Goal: Task Accomplishment & Management: Manage account settings

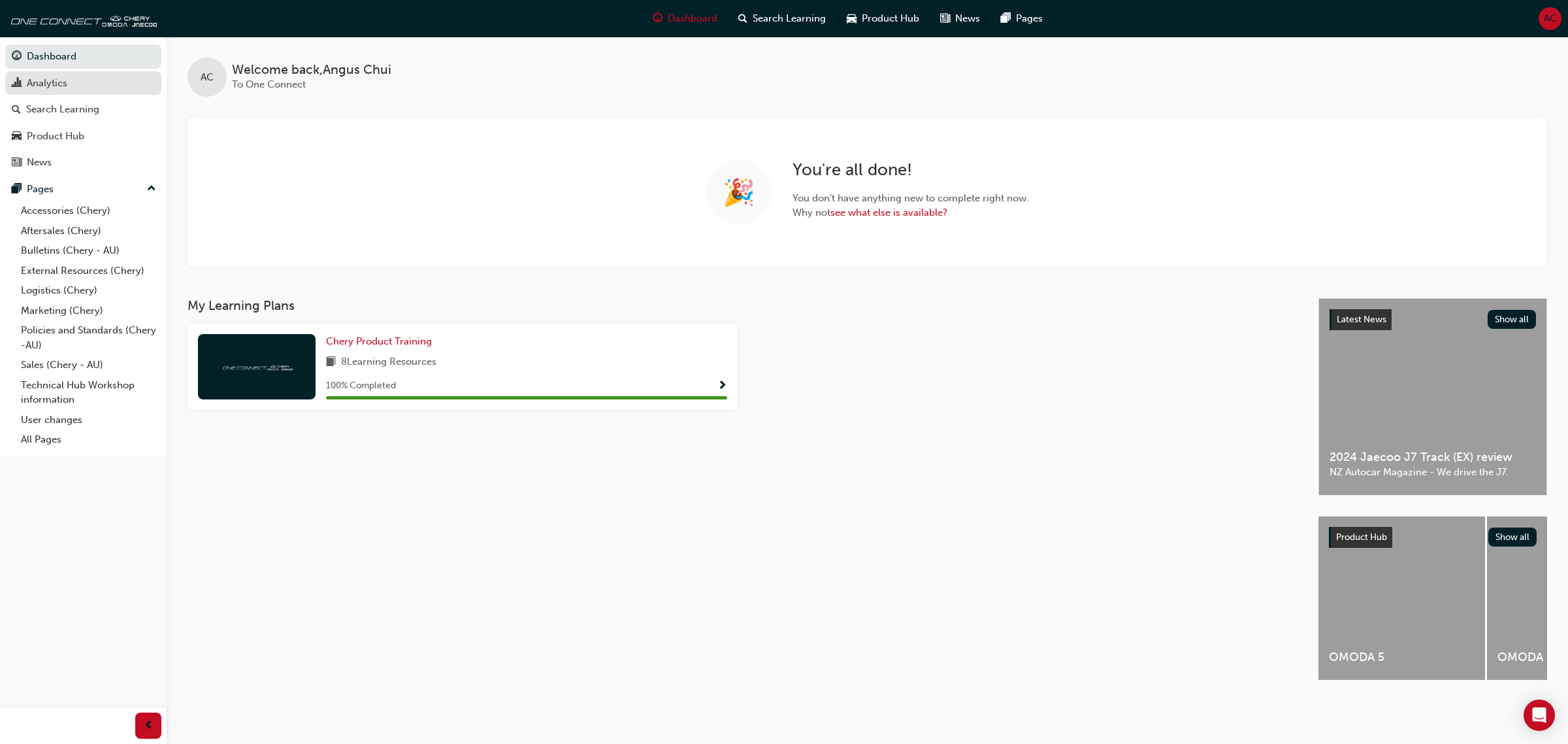
click at [59, 89] on div "Analytics" at bounding box center [47, 83] width 41 height 15
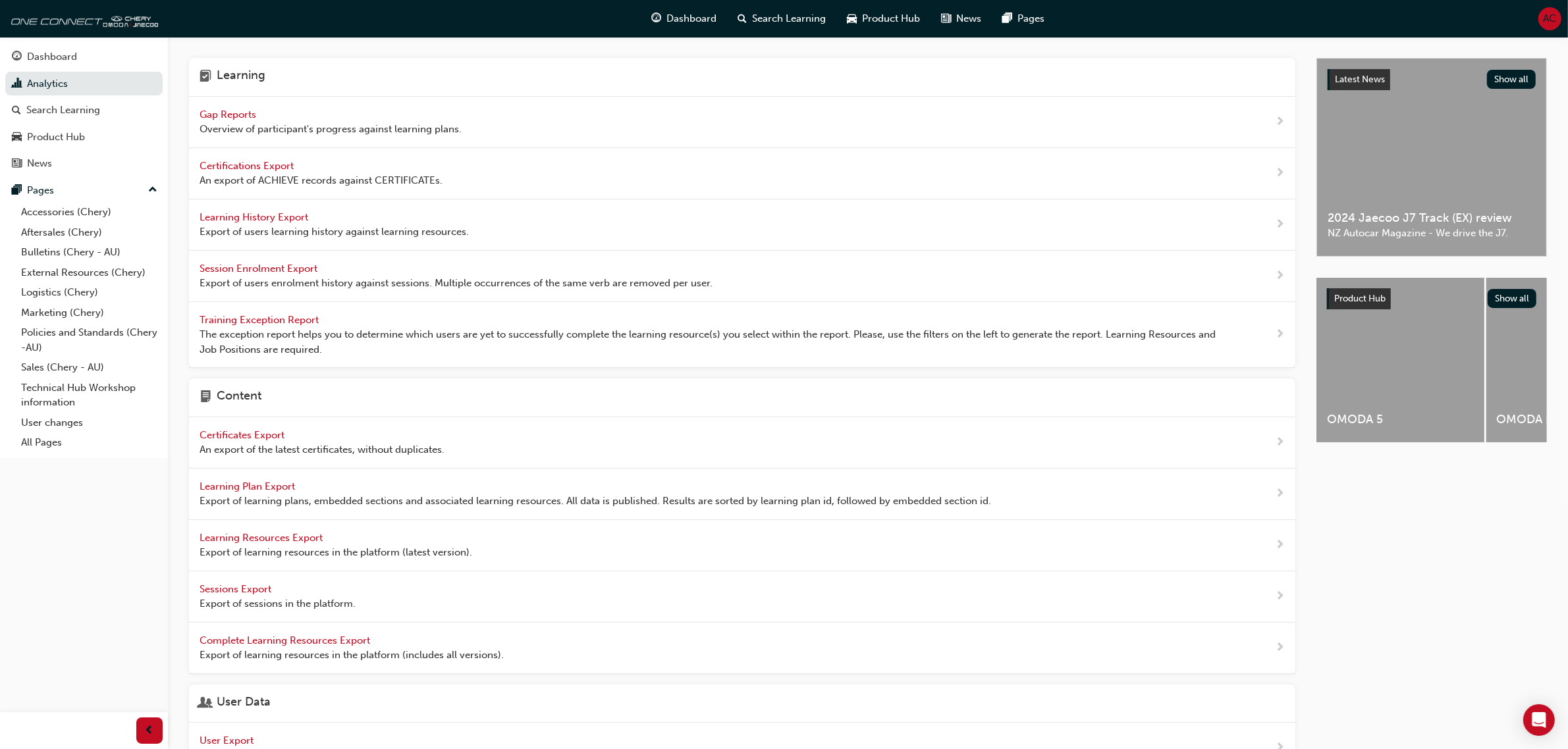
click at [234, 114] on span "Gap Reports" at bounding box center [229, 115] width 59 height 12
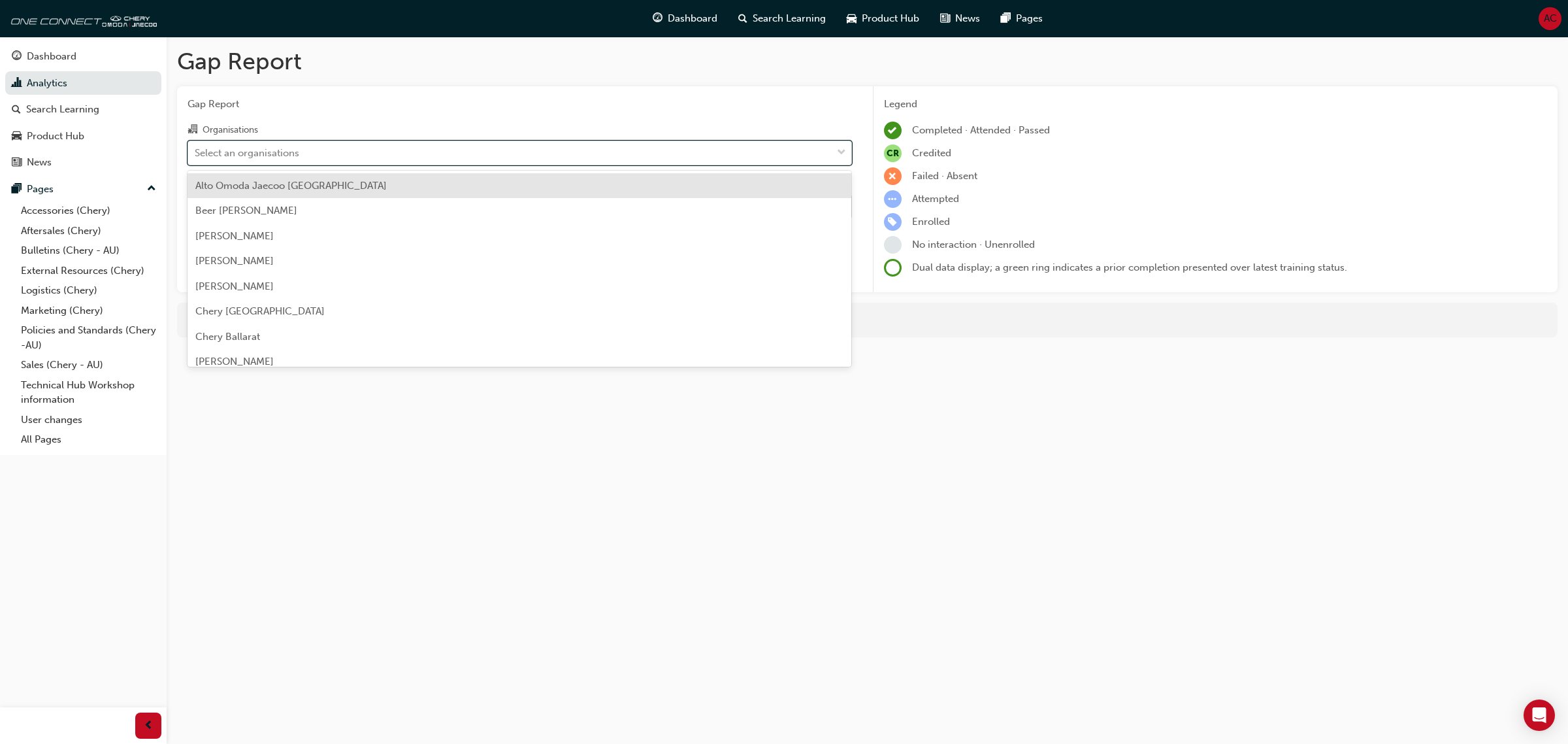
click at [251, 155] on div "Select an organisations" at bounding box center [246, 152] width 105 height 15
click at [196, 155] on input "Organisations option Alto Omoda Jaecoo Pennant Hills focused, 1 of 157. 157 res…" at bounding box center [195, 152] width 1 height 11
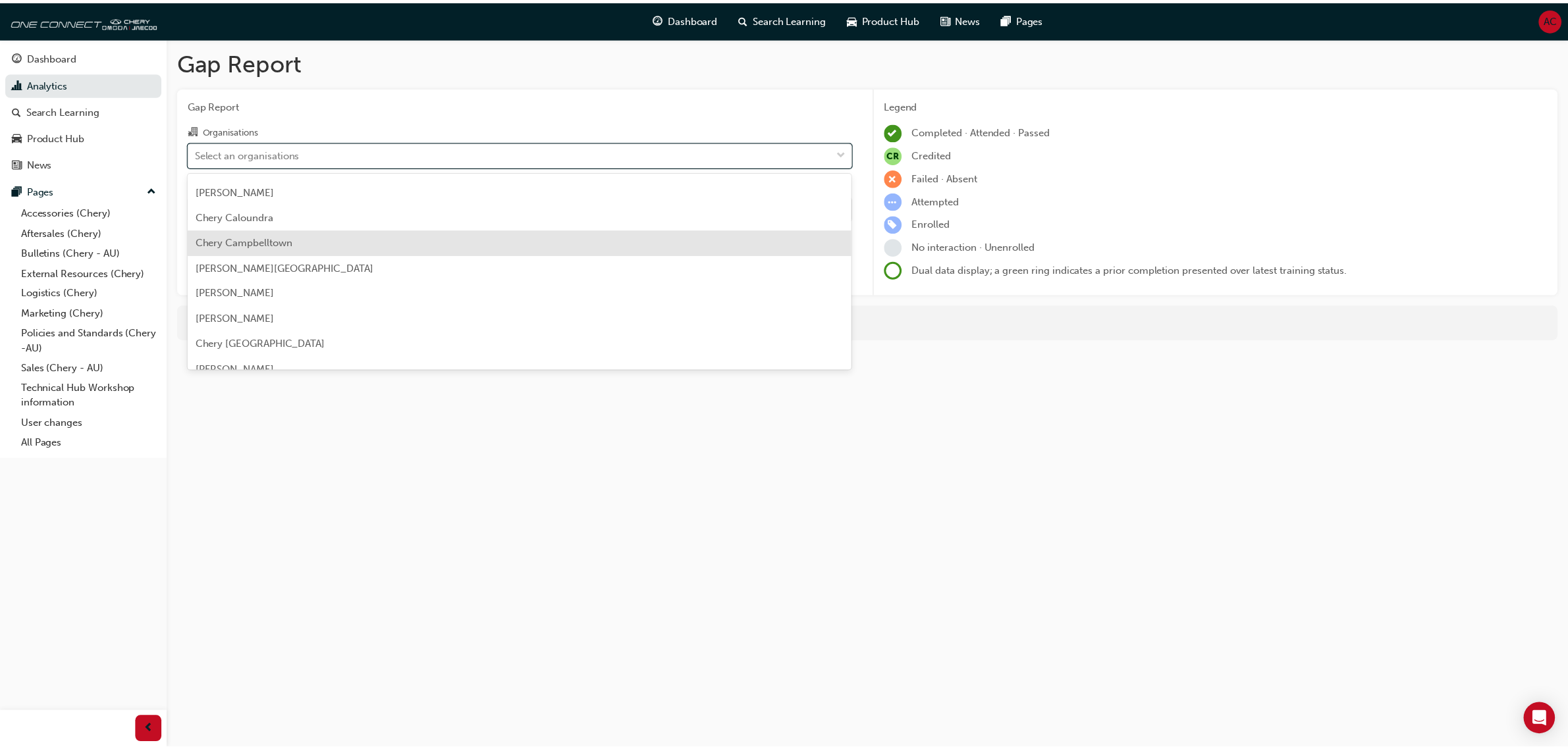
scroll to position [412, 0]
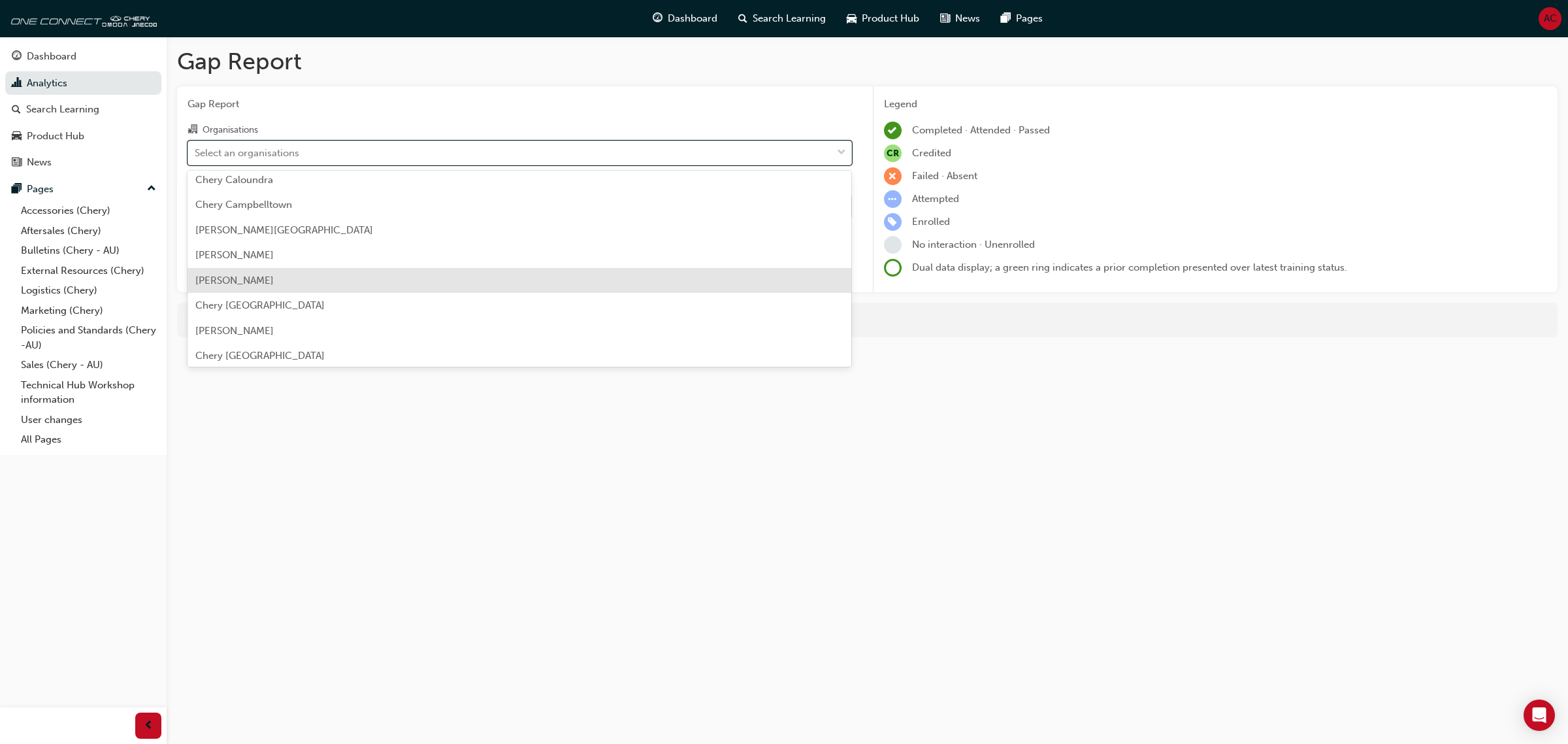
click at [285, 281] on div "Chery Chadstone" at bounding box center [520, 281] width 664 height 25
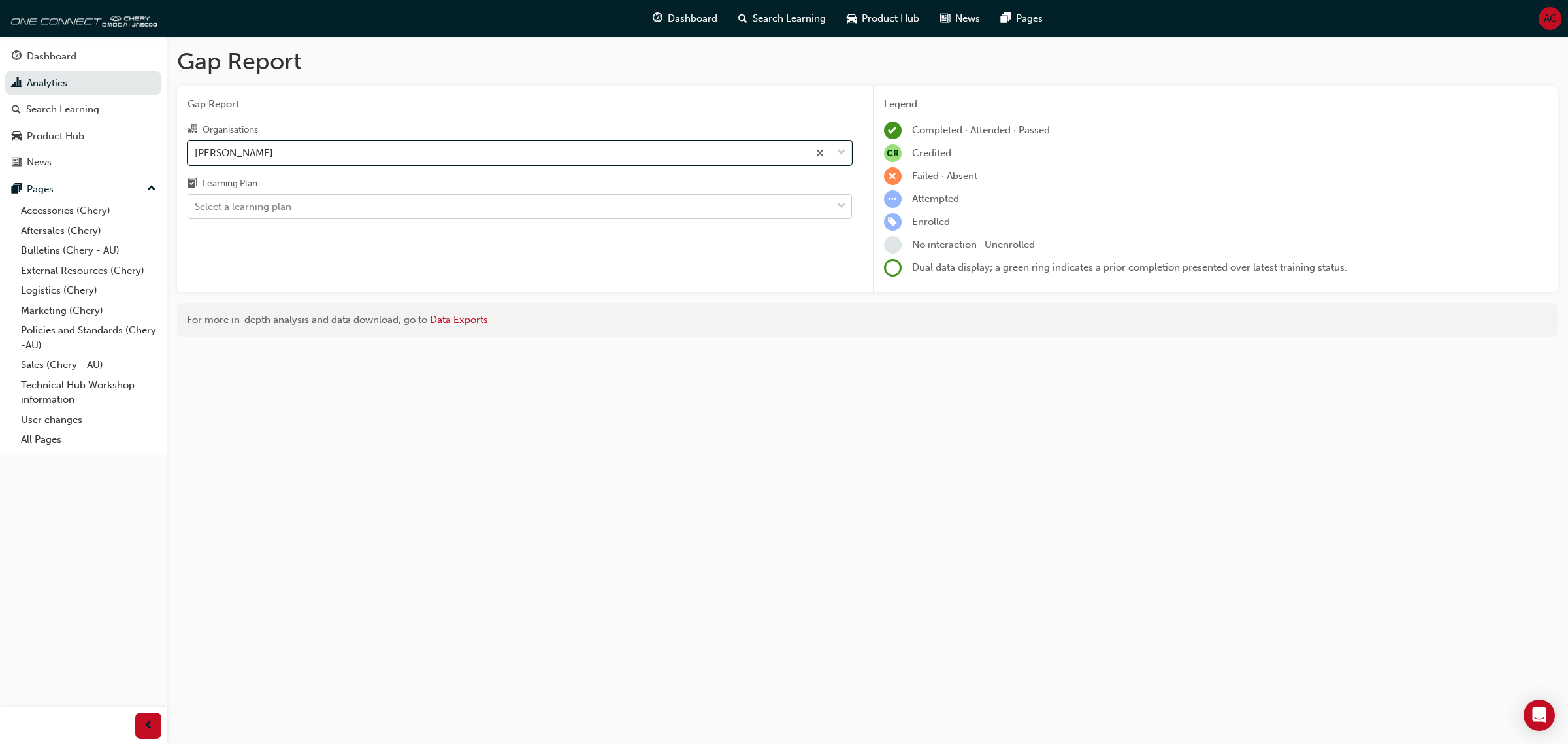
click at [335, 211] on div "Select a learning plan" at bounding box center [510, 207] width 644 height 23
click at [196, 211] on input "Learning Plan Select a learning plan" at bounding box center [195, 207] width 1 height 11
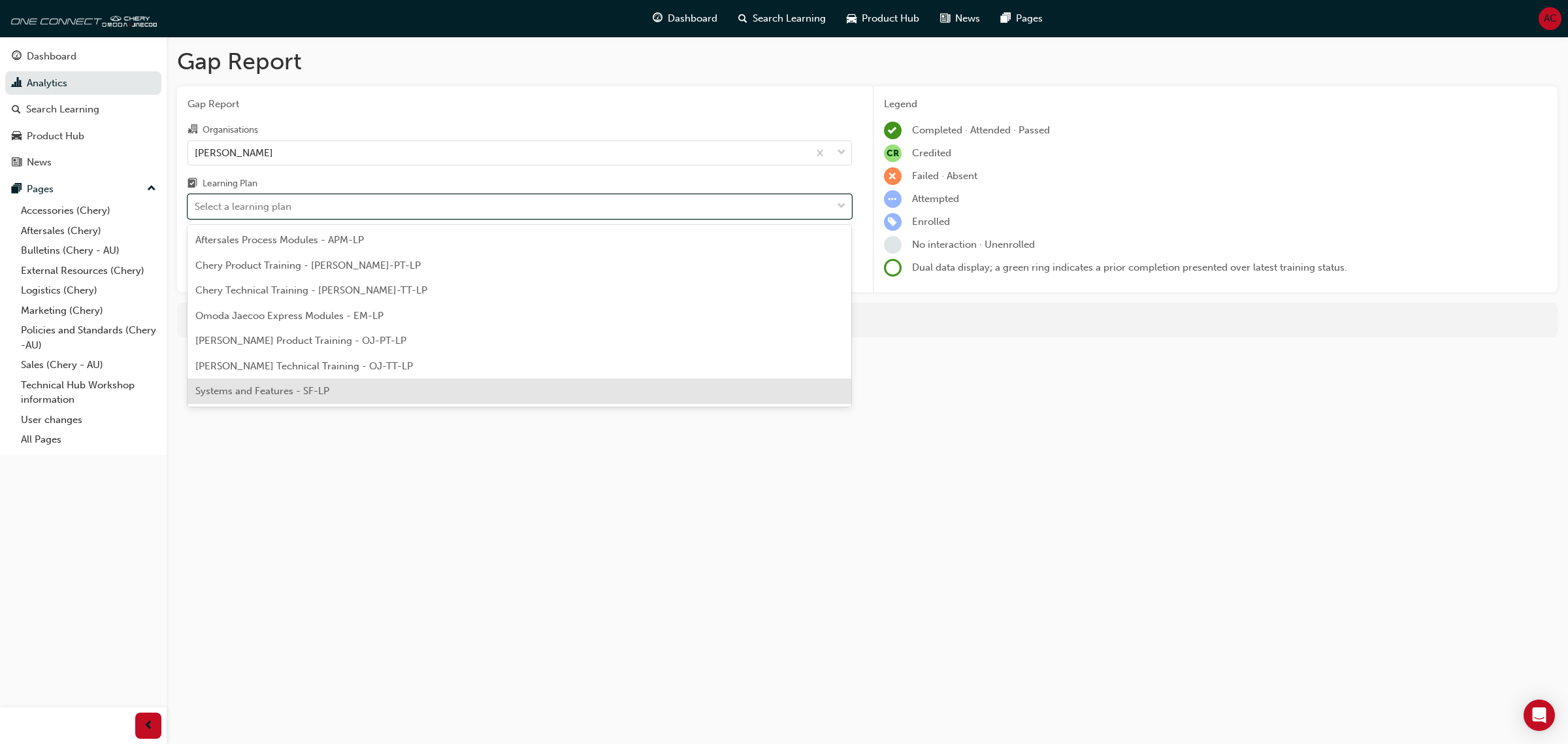
click at [336, 393] on div "Systems and Features - SF-LP" at bounding box center [520, 391] width 664 height 25
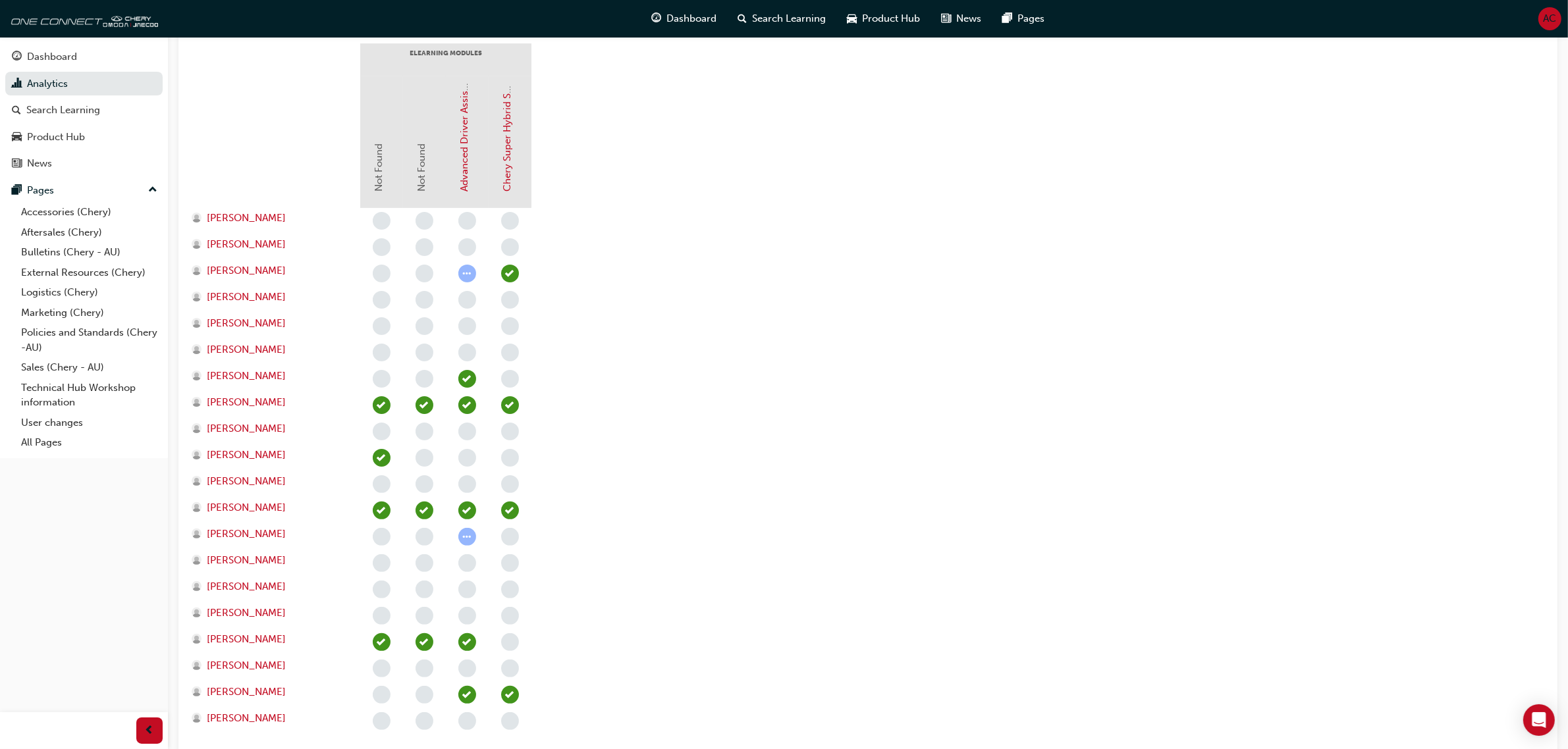
scroll to position [329, 0]
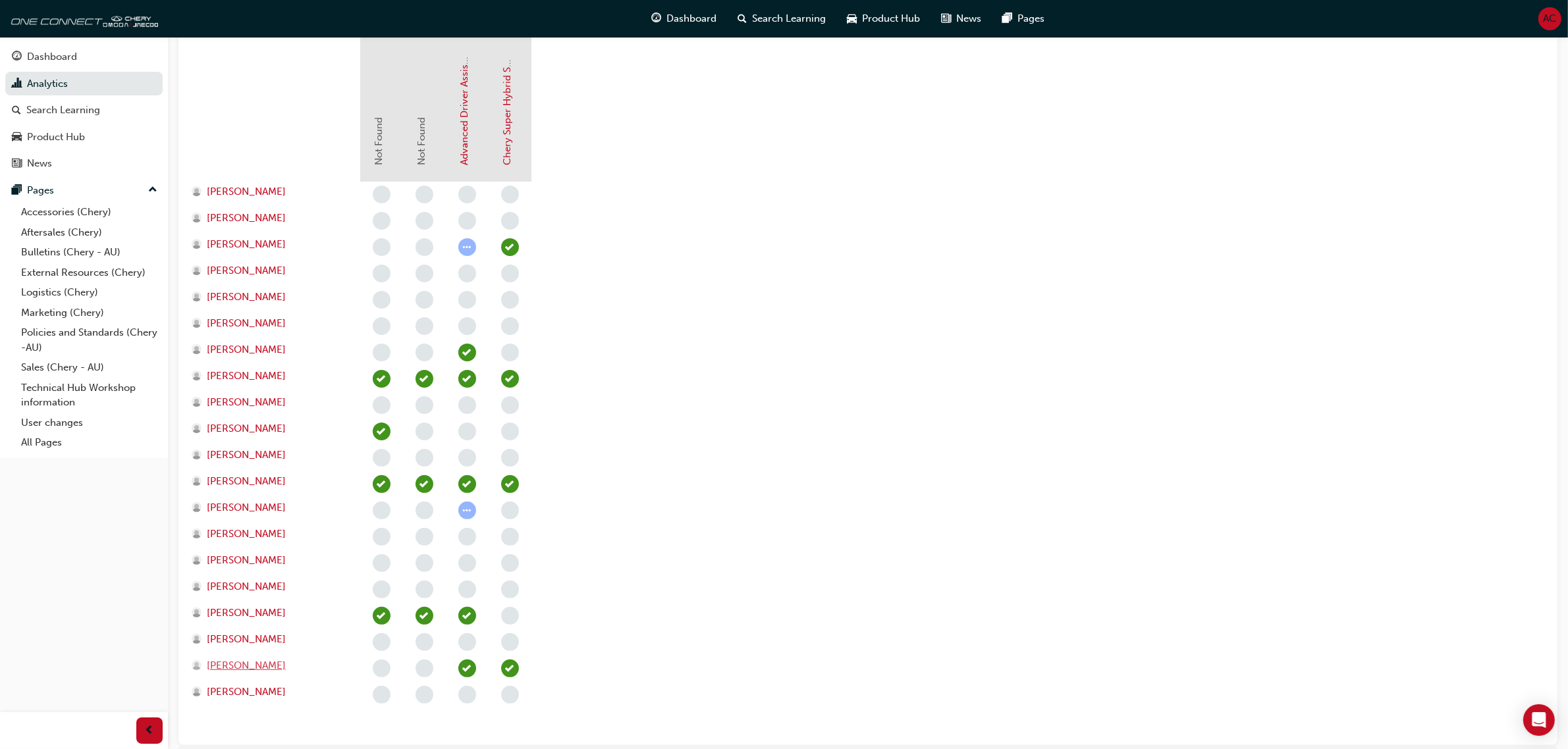
click at [248, 663] on span "Tharindu Gajadeera" at bounding box center [246, 666] width 79 height 15
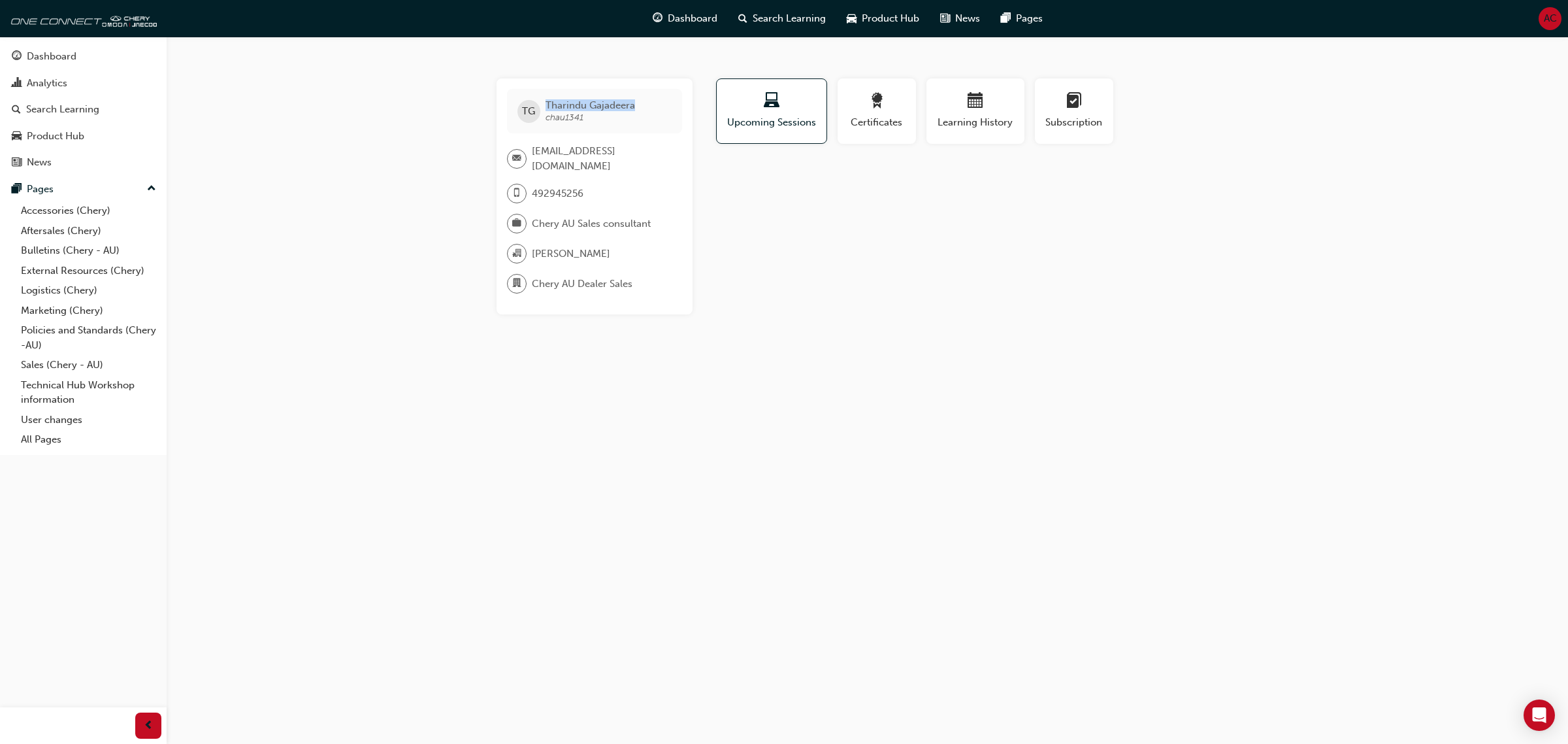
drag, startPoint x: 640, startPoint y: 103, endPoint x: 544, endPoint y: 105, distance: 96.0
click at [544, 105] on div "TG Tharindu Gajadeera chau1341" at bounding box center [594, 111] width 175 height 44
copy span "Tharindu Gajadeera"
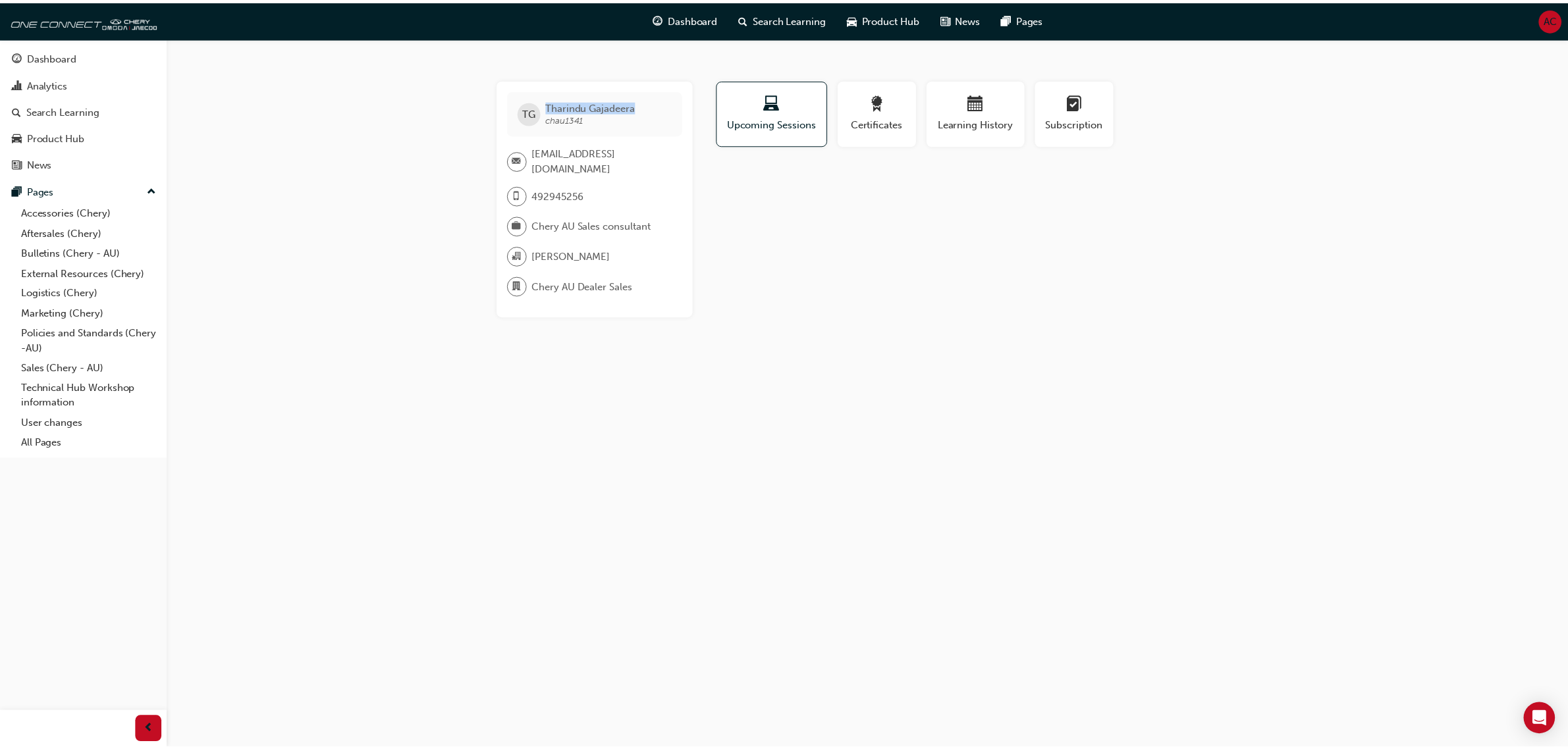
scroll to position [329, 0]
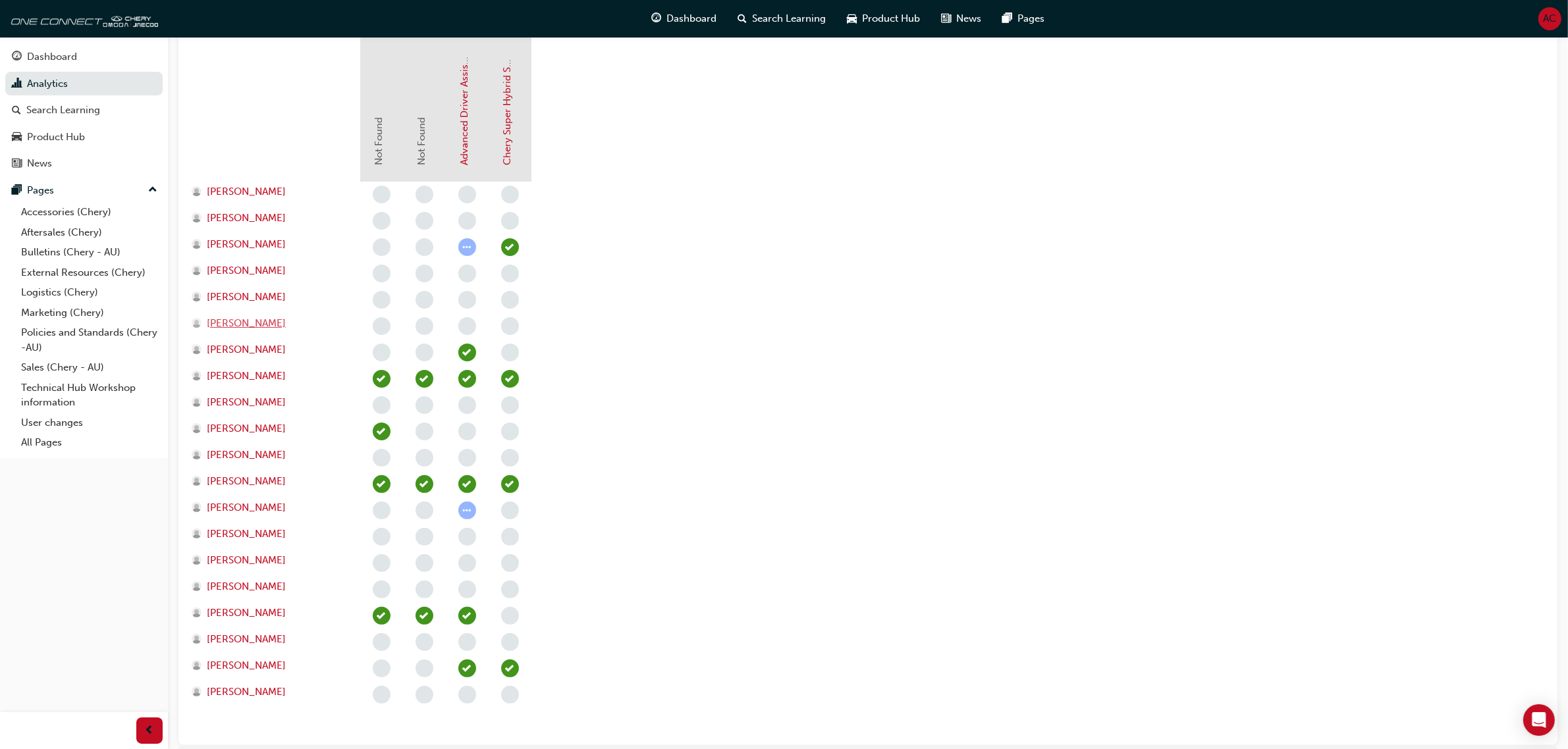
click at [234, 327] on span "Eric Prince" at bounding box center [246, 323] width 79 height 15
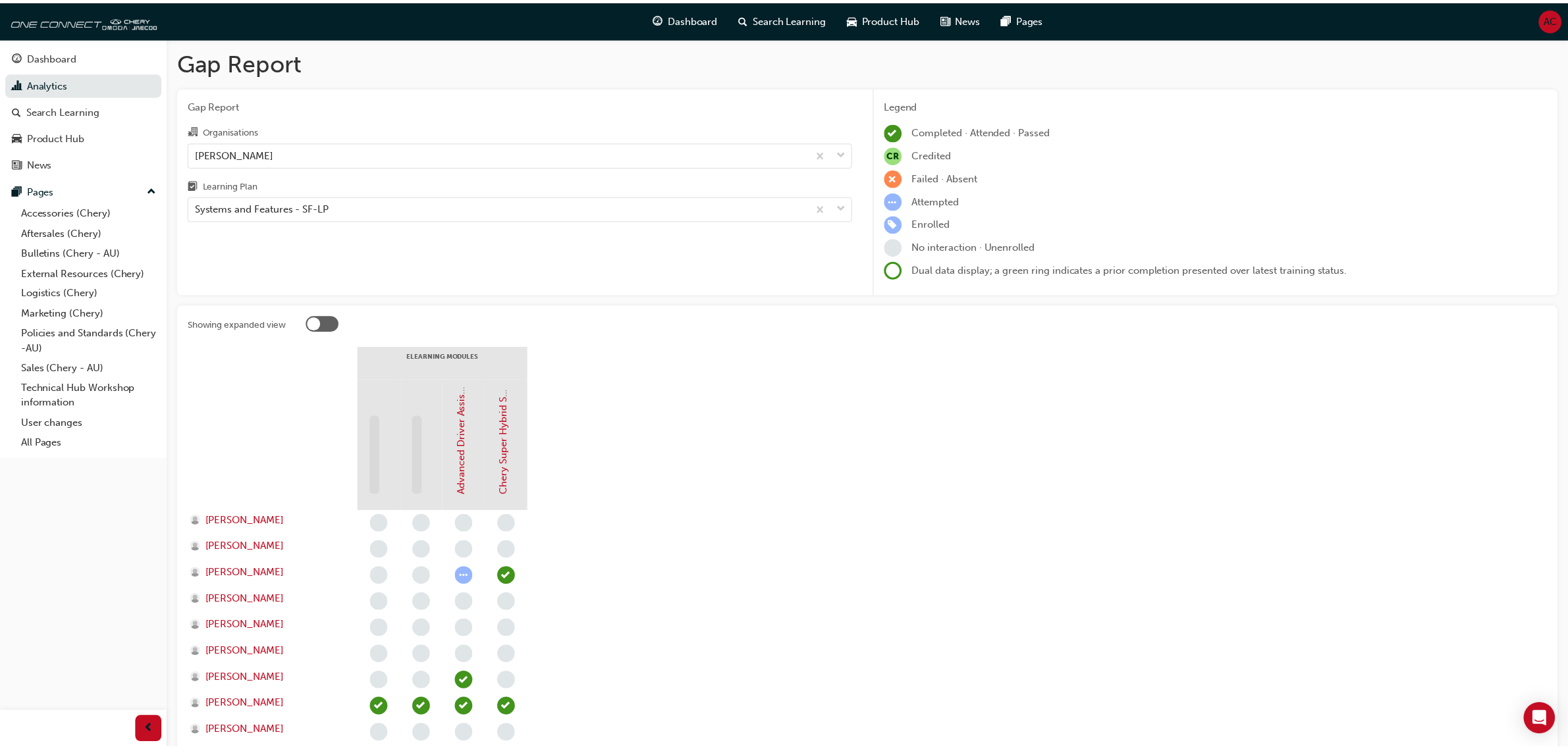
scroll to position [329, 0]
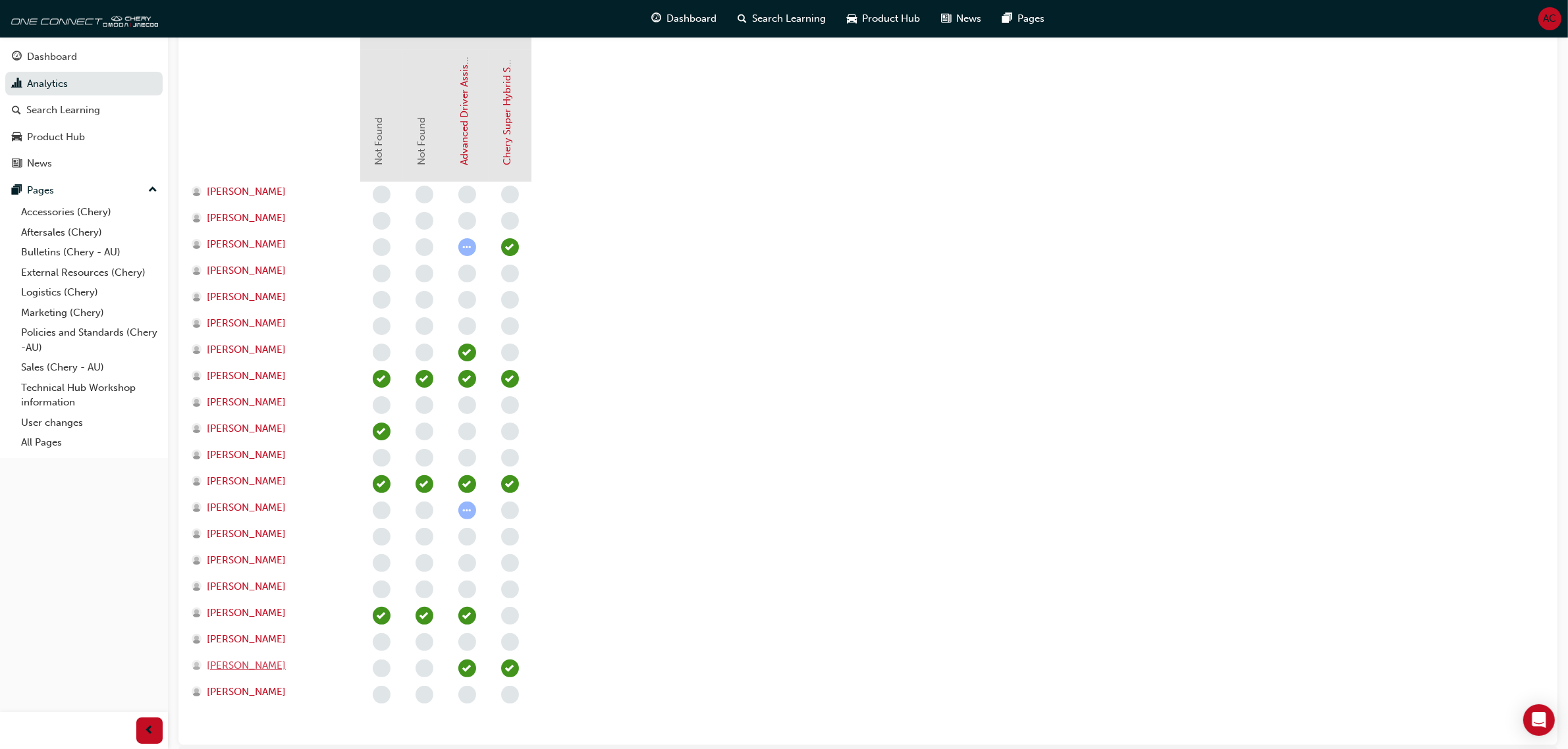
click at [284, 667] on span "Tharindu Gajadeera" at bounding box center [246, 666] width 79 height 15
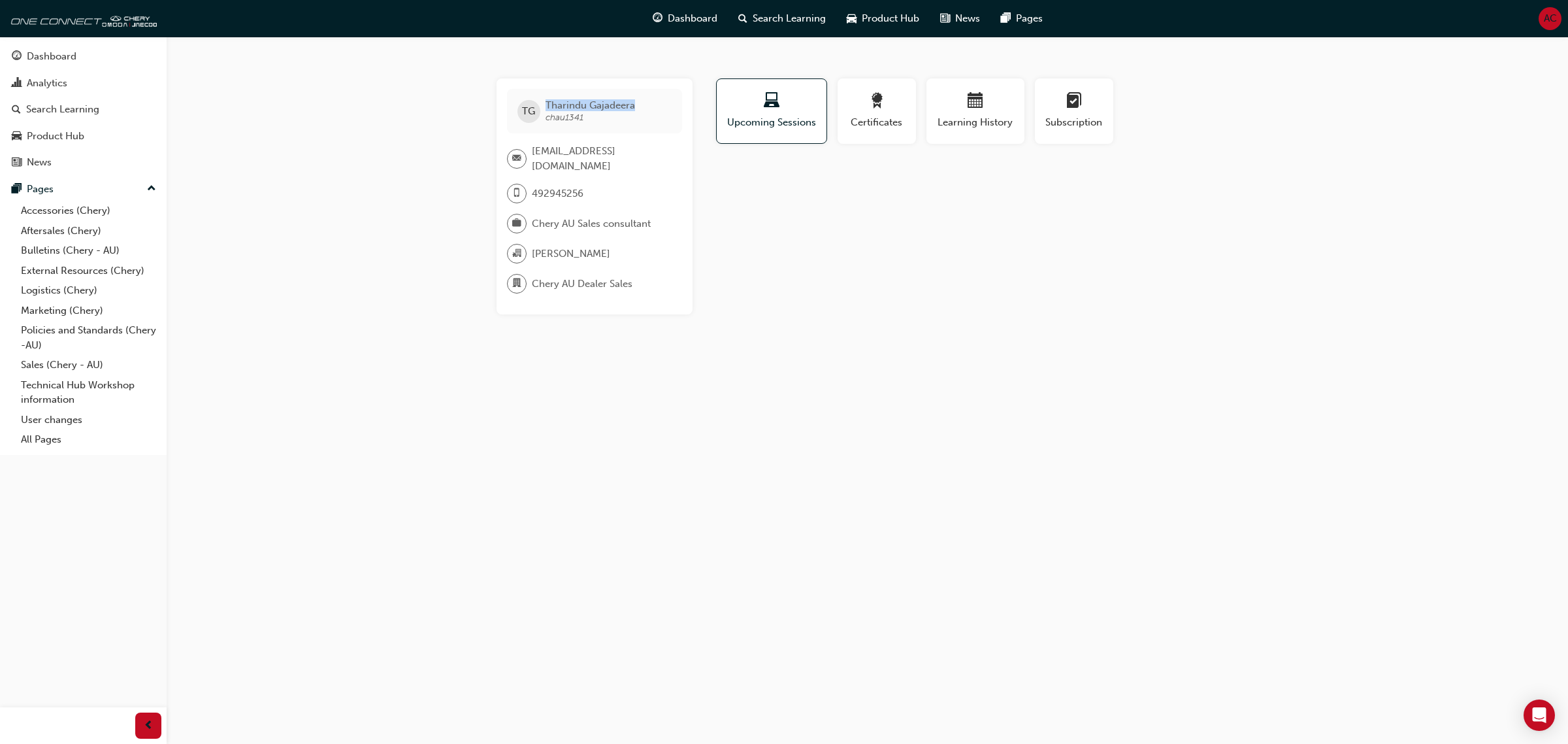
drag, startPoint x: 641, startPoint y: 106, endPoint x: 534, endPoint y: 103, distance: 107.0
click at [534, 103] on div "TG Tharindu Gajadeera chau1341" at bounding box center [594, 111] width 175 height 44
copy div "Tharindu Gajadeera"
drag, startPoint x: 600, startPoint y: 122, endPoint x: 546, endPoint y: 118, distance: 54.1
click at [546, 118] on span "Tharindu Gajadeera chau1341" at bounding box center [590, 111] width 89 height 24
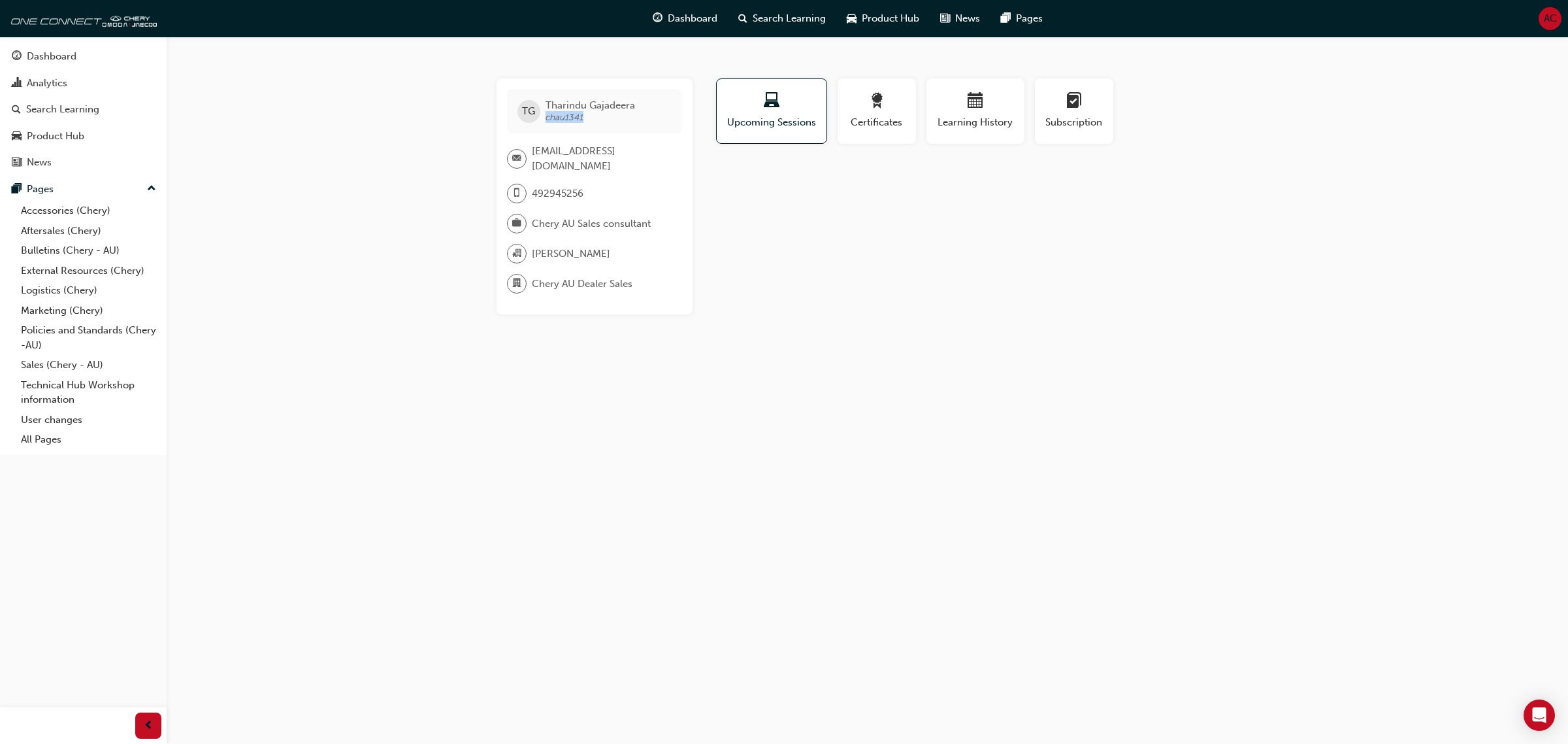
copy span "chau1341"
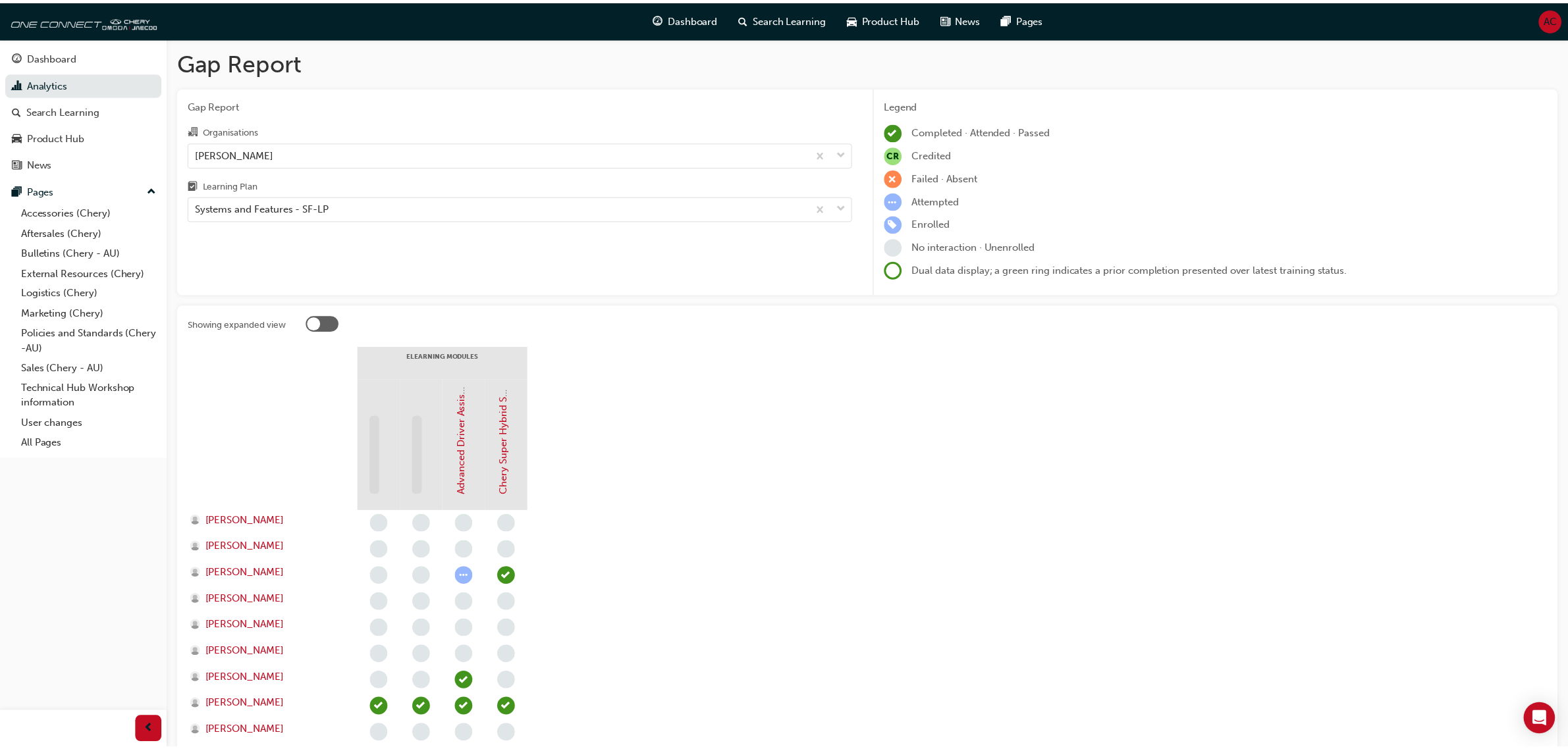
scroll to position [329, 0]
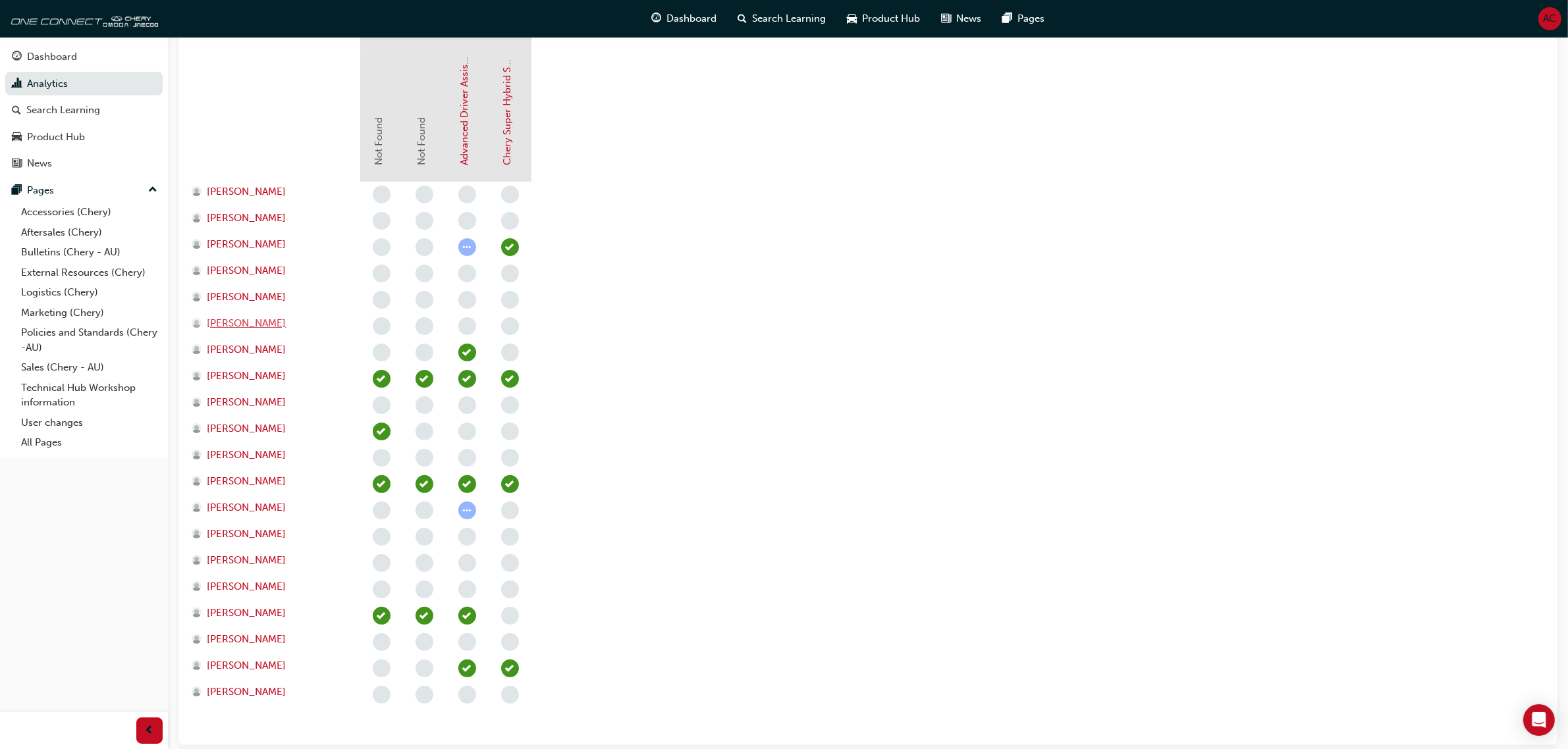
click at [233, 318] on span "Eric Prince" at bounding box center [246, 323] width 79 height 15
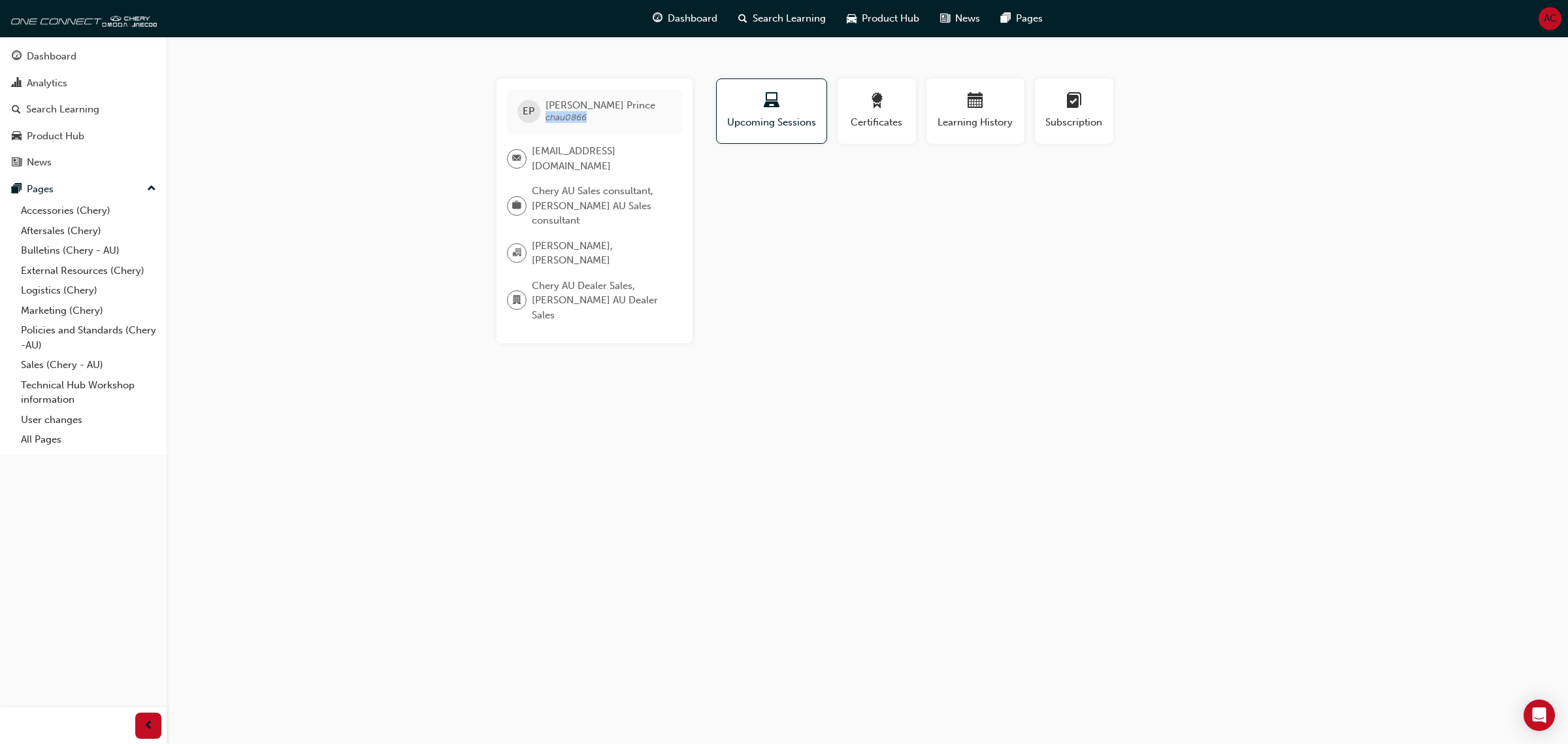
drag, startPoint x: 588, startPoint y: 112, endPoint x: 544, endPoint y: 115, distance: 44.1
click at [546, 115] on span "Eric Prince chau0866" at bounding box center [600, 111] width 110 height 24
copy span "chau0866"
drag, startPoint x: 610, startPoint y: 107, endPoint x: 533, endPoint y: 105, distance: 77.0
click at [533, 105] on div "EP Eric Prince chau0866" at bounding box center [594, 111] width 175 height 44
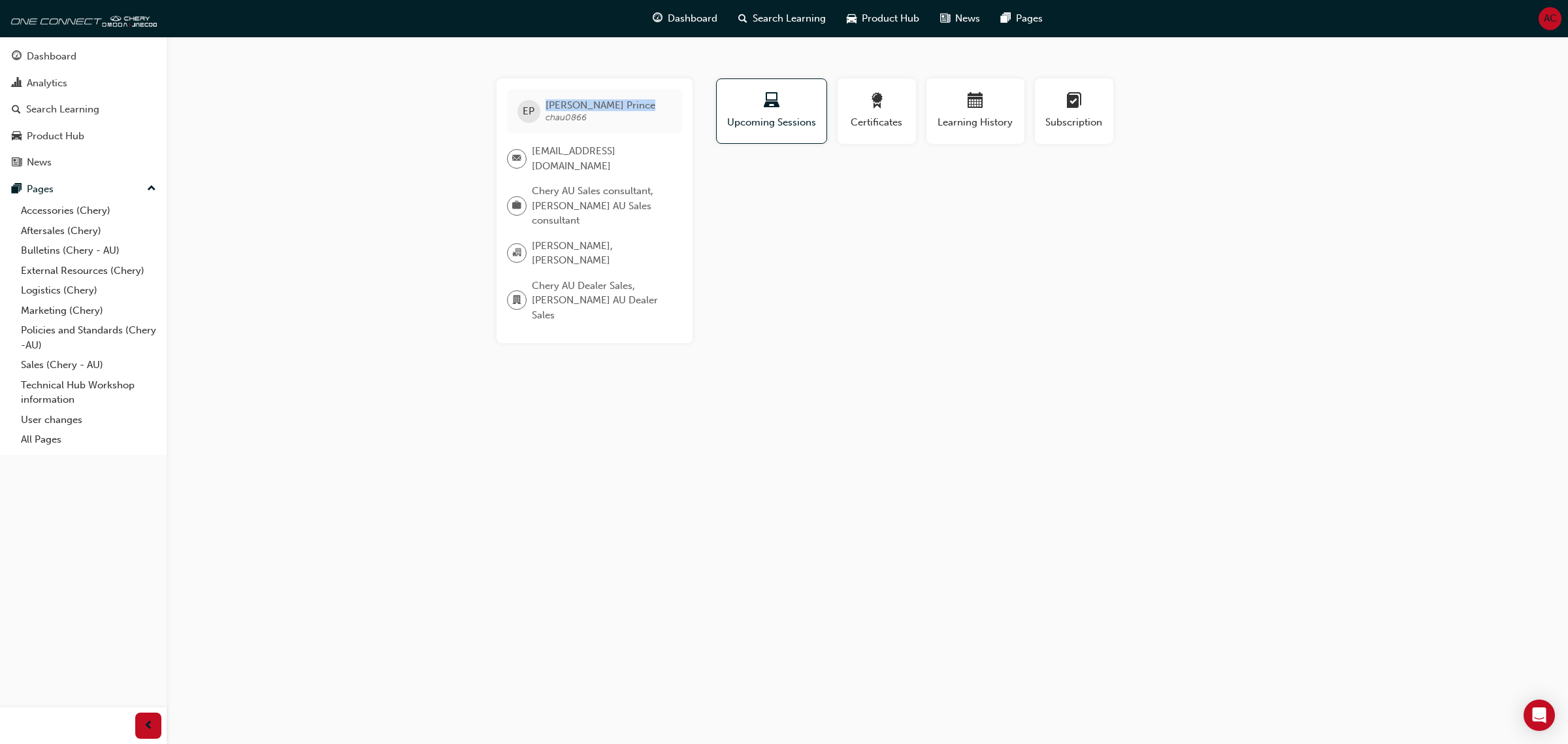
copy div "Eric Prince"
drag, startPoint x: 551, startPoint y: 165, endPoint x: 529, endPoint y: 149, distance: 27.2
click at [529, 149] on div "[EMAIL_ADDRESS][DOMAIN_NAME]" at bounding box center [589, 159] width 165 height 30
copy div "[EMAIL_ADDRESS][DOMAIN_NAME]"
click at [1553, 23] on span "AC" at bounding box center [1550, 18] width 13 height 15
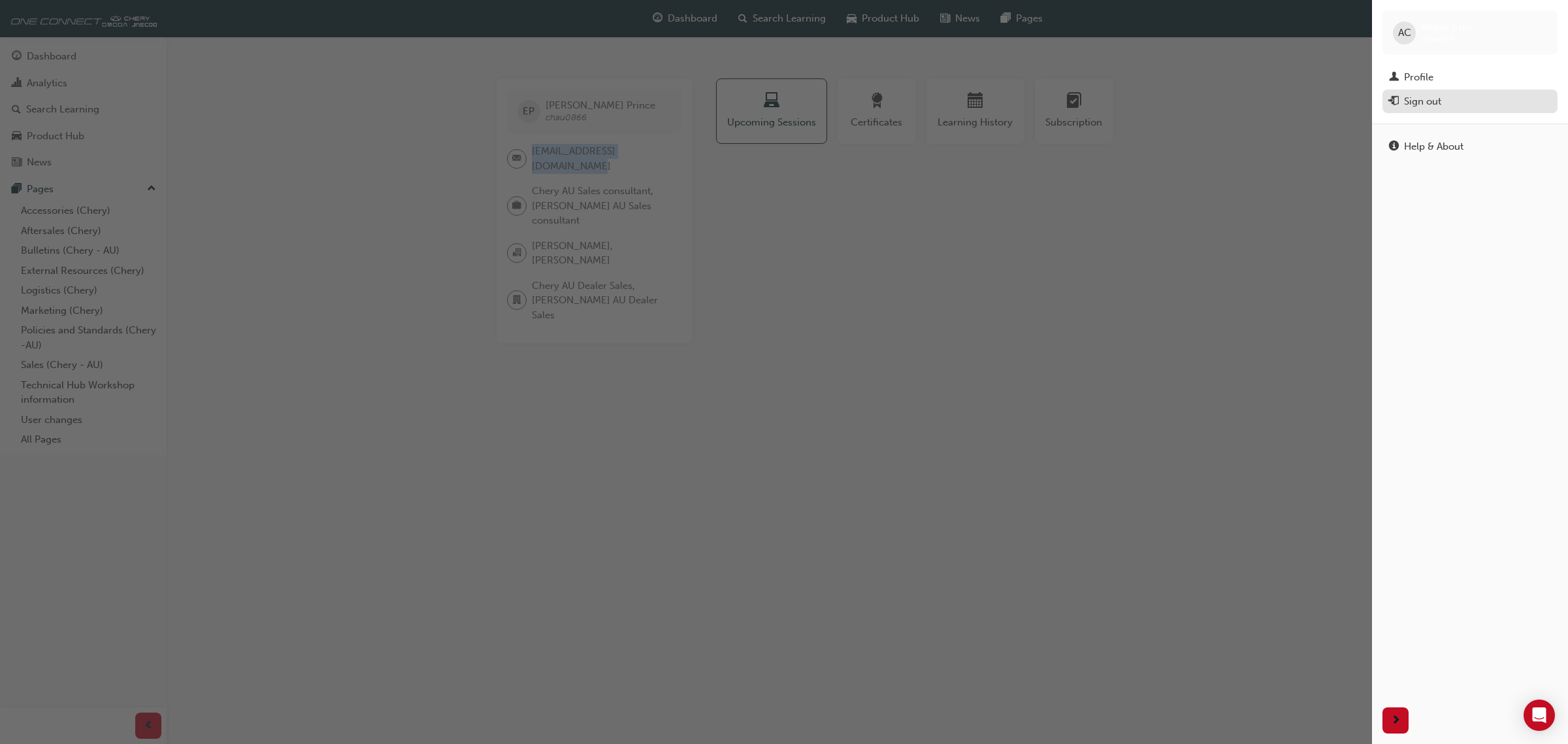
click at [1425, 108] on div "Sign out" at bounding box center [1423, 101] width 37 height 15
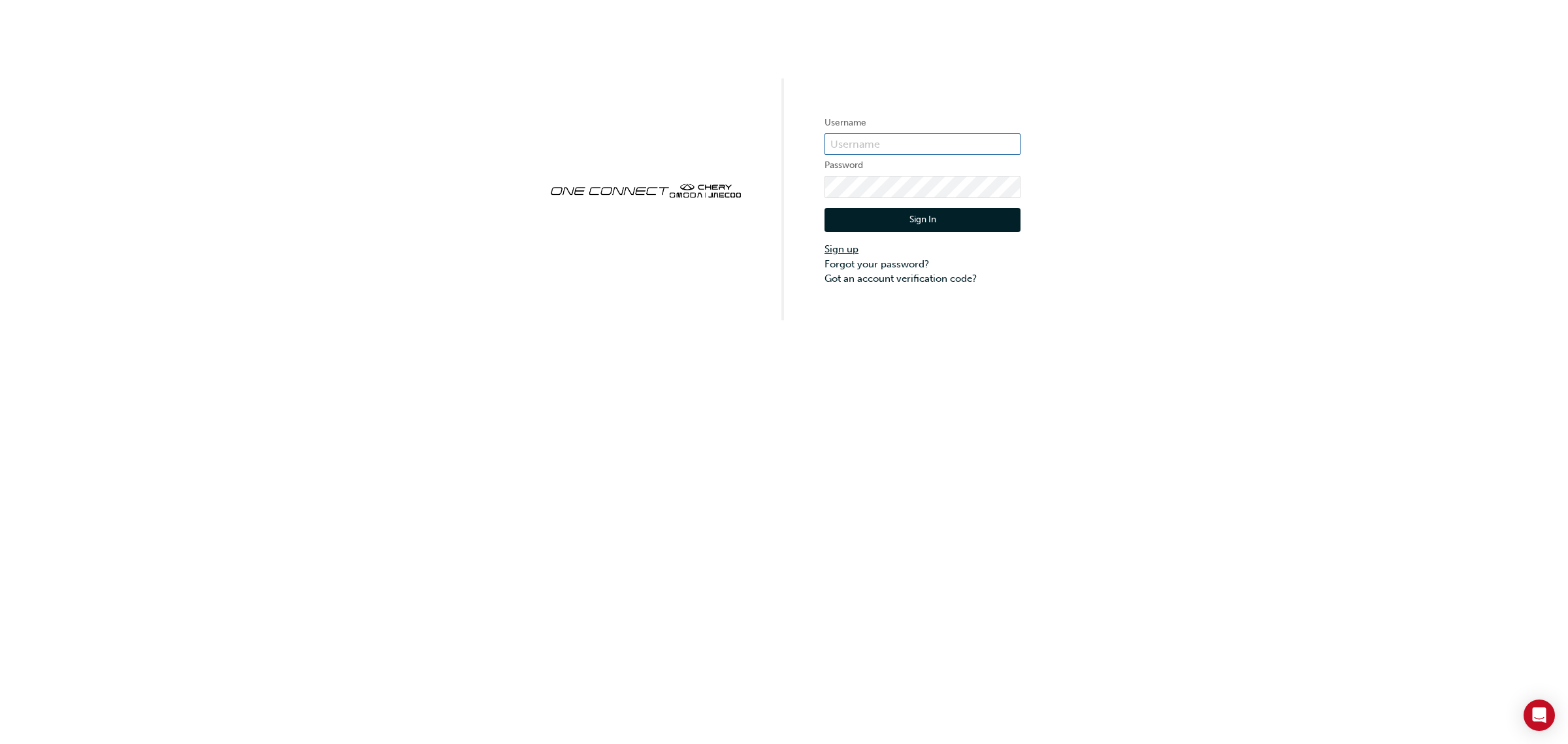
type input "cma089"
click at [843, 249] on link "Sign up" at bounding box center [922, 249] width 196 height 15
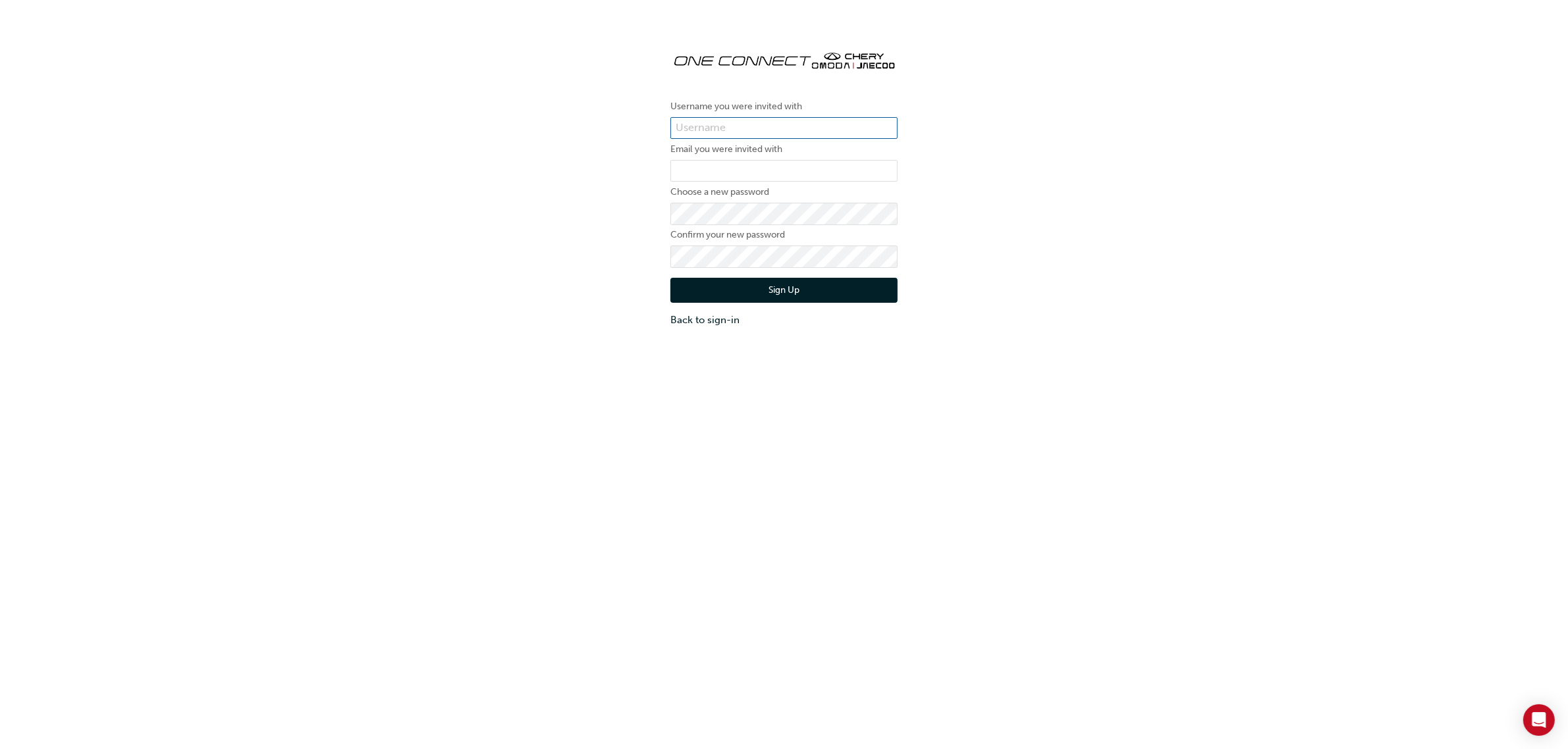
click at [711, 128] on input "text" at bounding box center [783, 129] width 227 height 23
paste input "chau0866"
type input "chau0866"
click at [757, 171] on input "email" at bounding box center [783, 171] width 227 height 23
paste input "[EMAIL_ADDRESS][DOMAIN_NAME]"
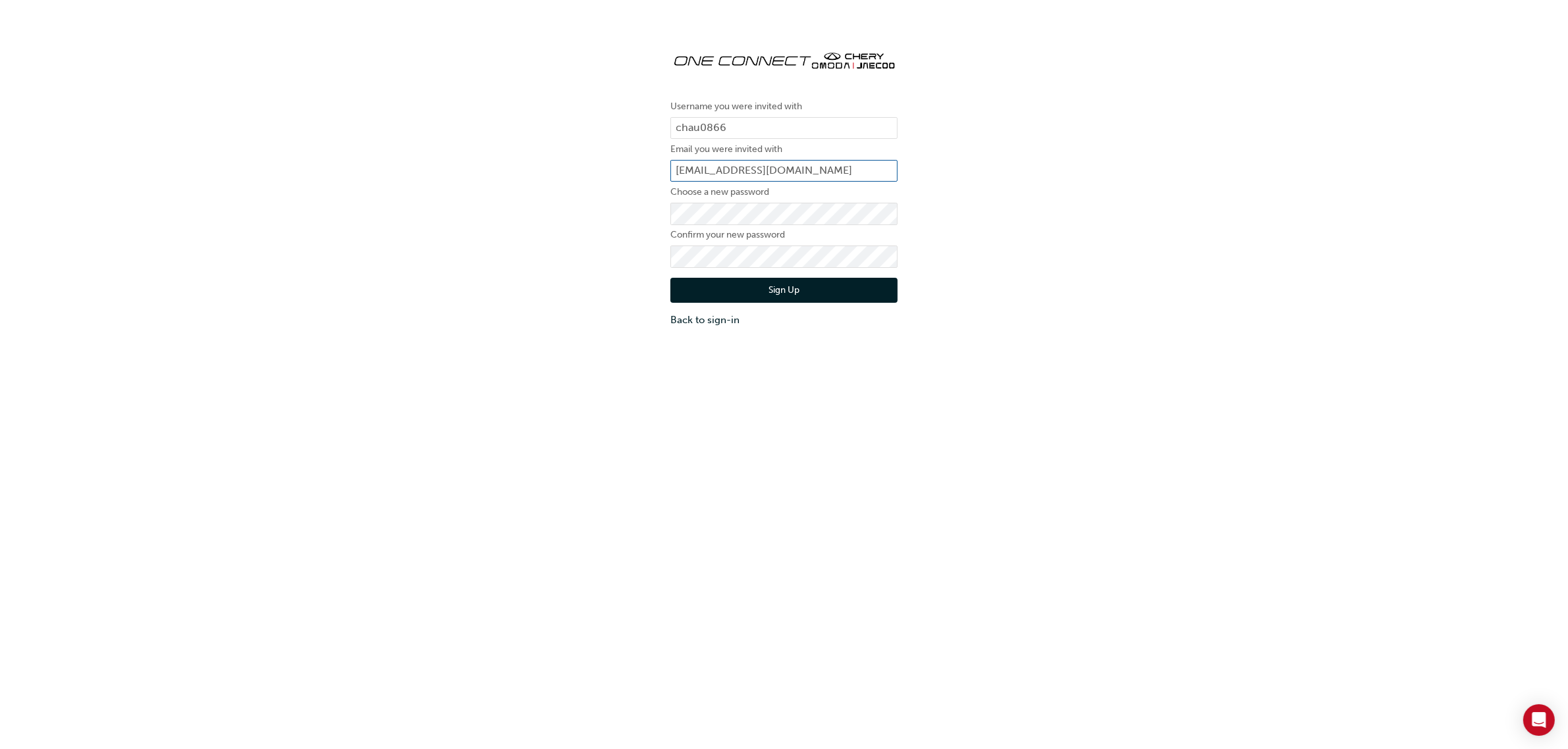
type input "[EMAIL_ADDRESS][DOMAIN_NAME]"
click at [1137, 199] on div "Username you were invited with chau0866 Email you were invited with [PERSON_NAM…" at bounding box center [784, 183] width 1568 height 308
click at [788, 293] on button "Sign Up" at bounding box center [783, 290] width 227 height 25
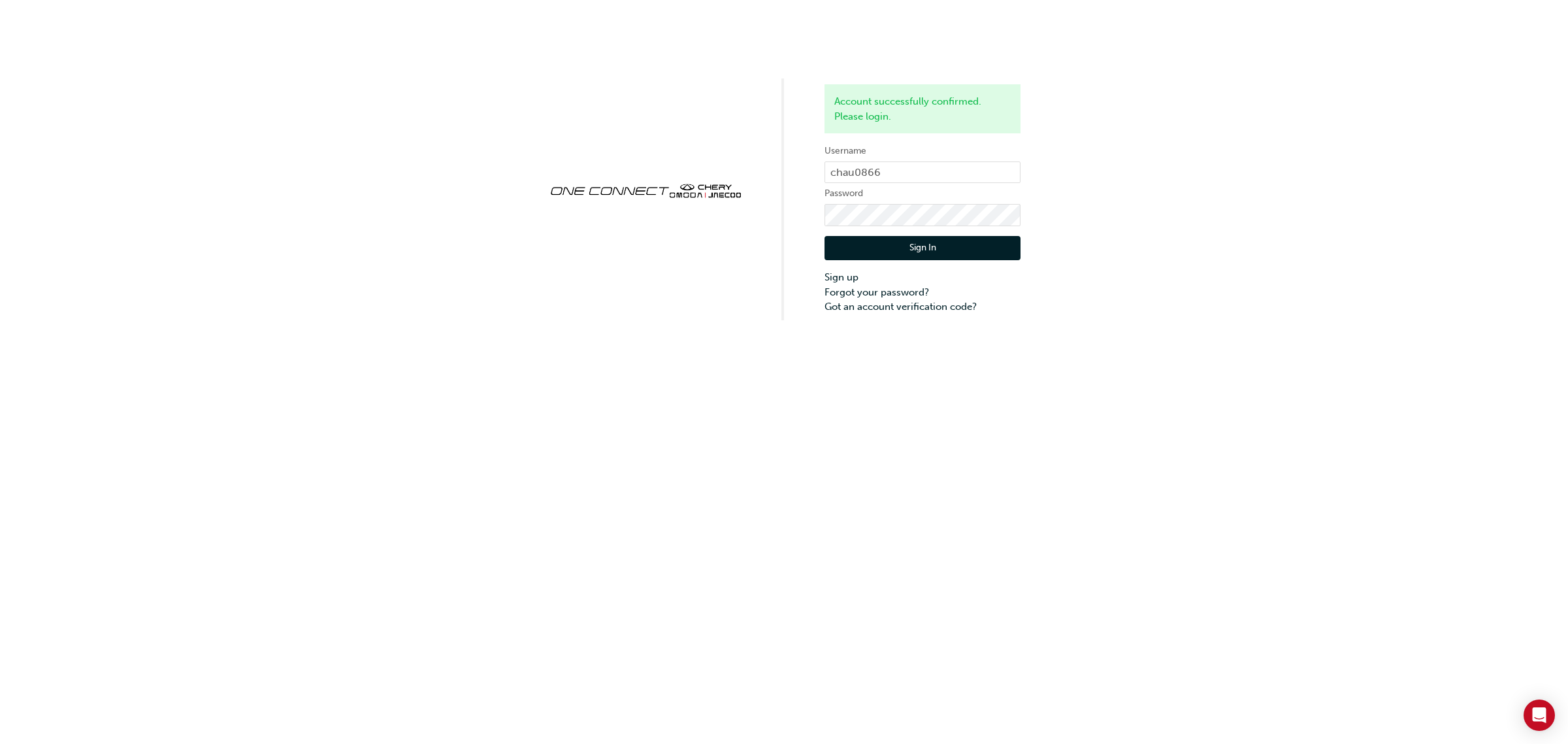
click at [897, 254] on button "Sign In" at bounding box center [922, 248] width 196 height 25
